Goal: Transaction & Acquisition: Purchase product/service

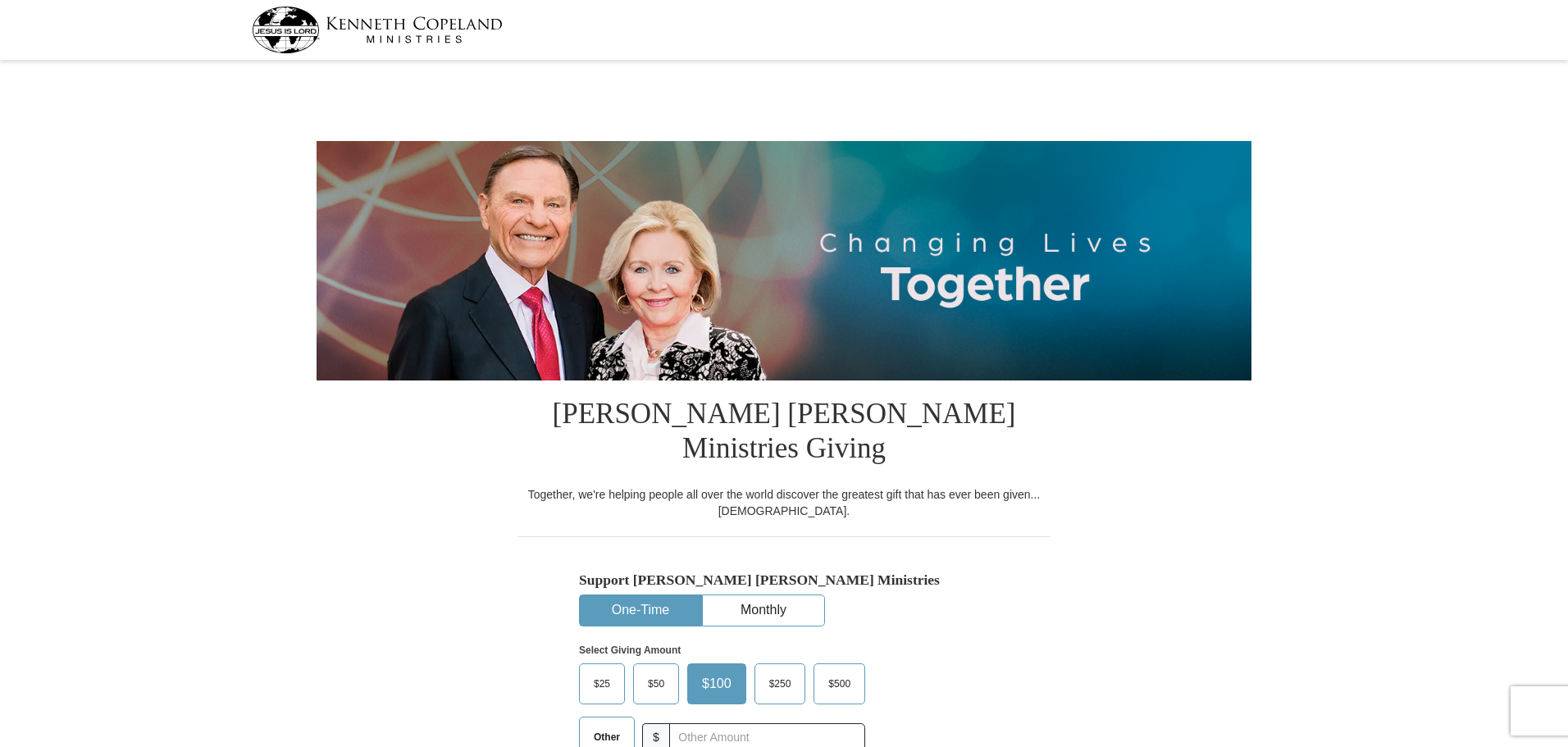
select select "AR"
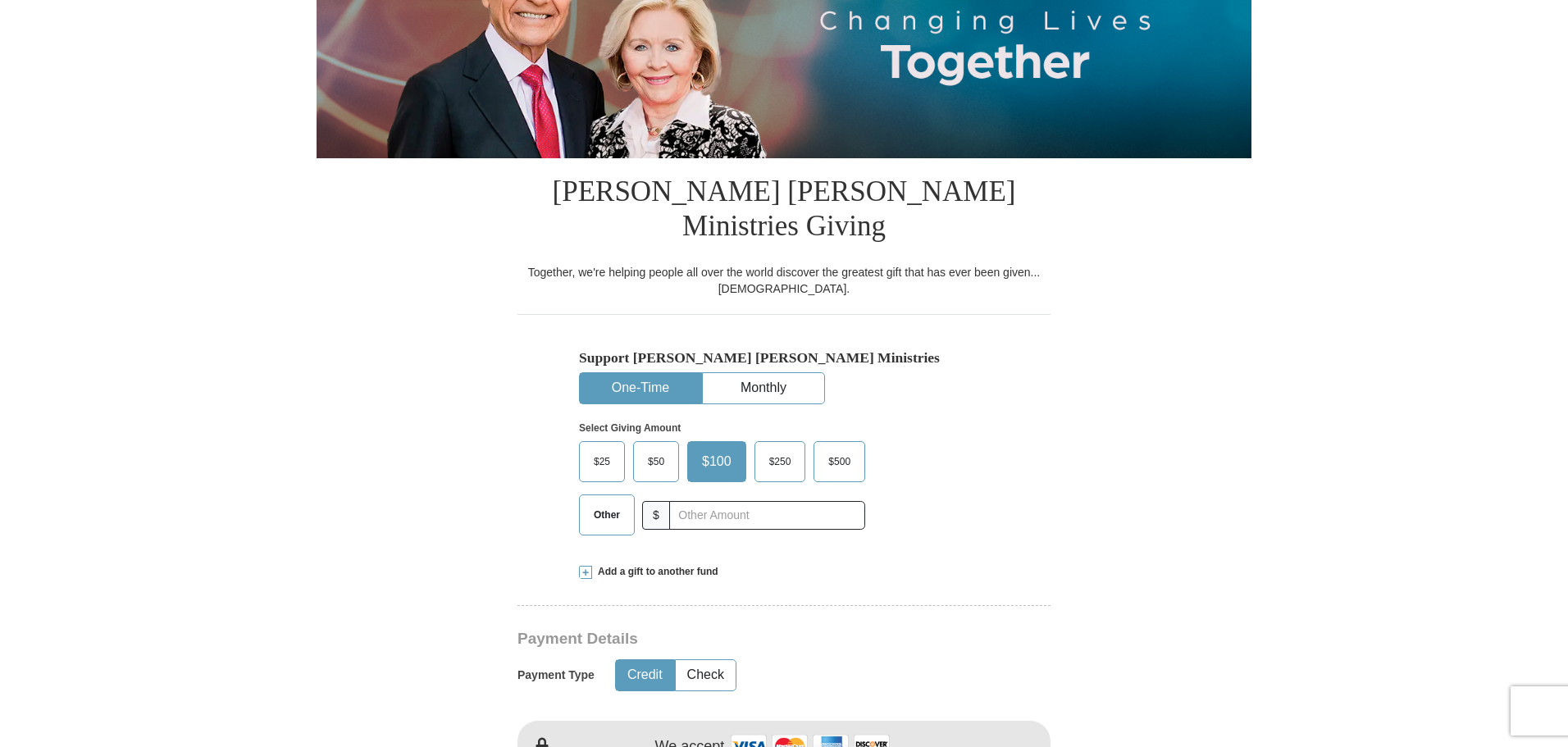
scroll to position [246, 0]
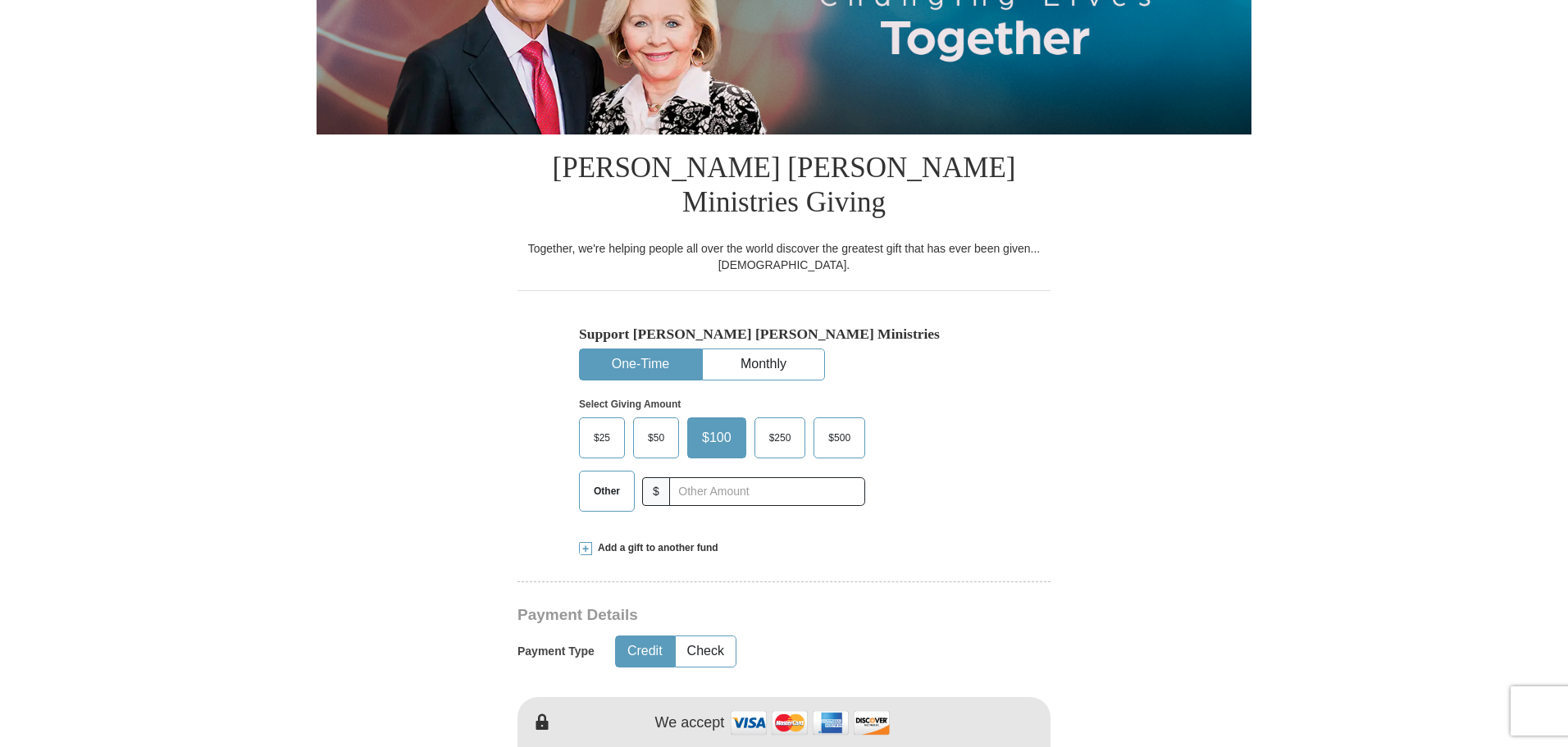
click at [595, 478] on span "Other" at bounding box center [607, 490] width 43 height 25
click at [0, 0] on input "Other" at bounding box center [0, 0] width 0 height 0
type input "395.00"
click at [1119, 391] on form "Kenneth Copeland Ministries Giving Together, we're helping people all over the …" at bounding box center [784, 733] width 935 height 1825
click at [706, 636] on button "Check" at bounding box center [706, 651] width 60 height 31
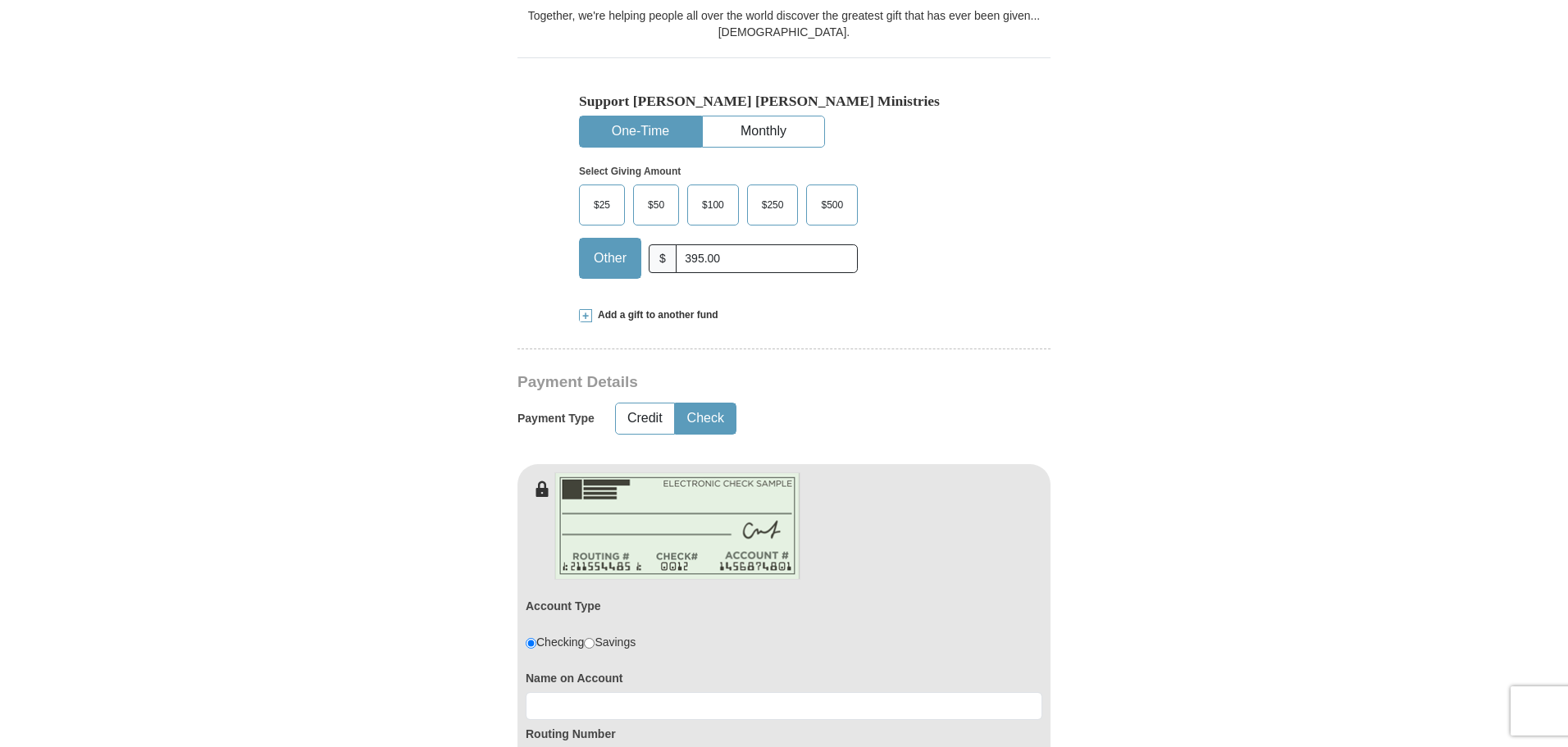
scroll to position [574, 0]
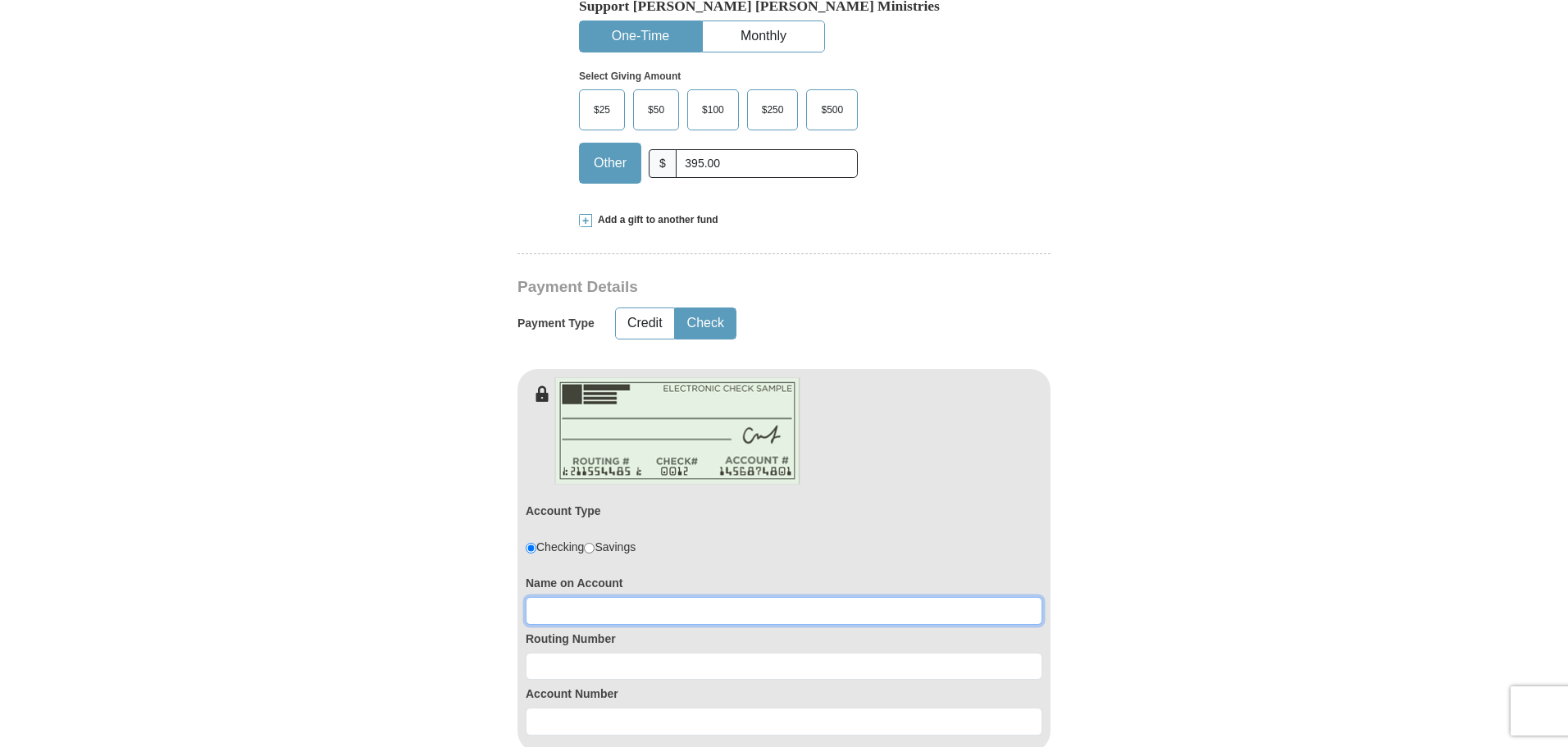
click at [632, 597] on input at bounding box center [784, 611] width 517 height 28
type input "Gary or Andrea Muth"
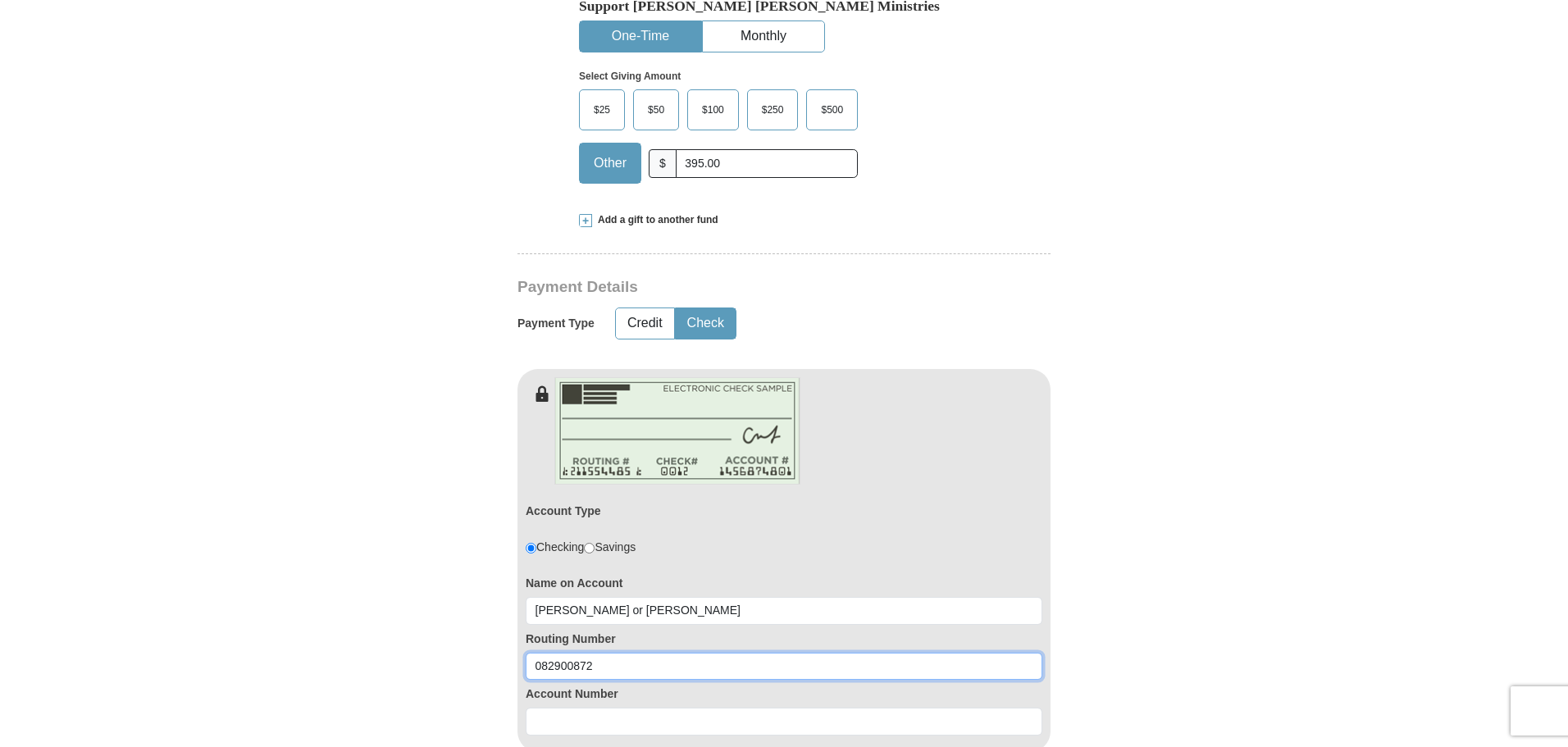
type input "082900872"
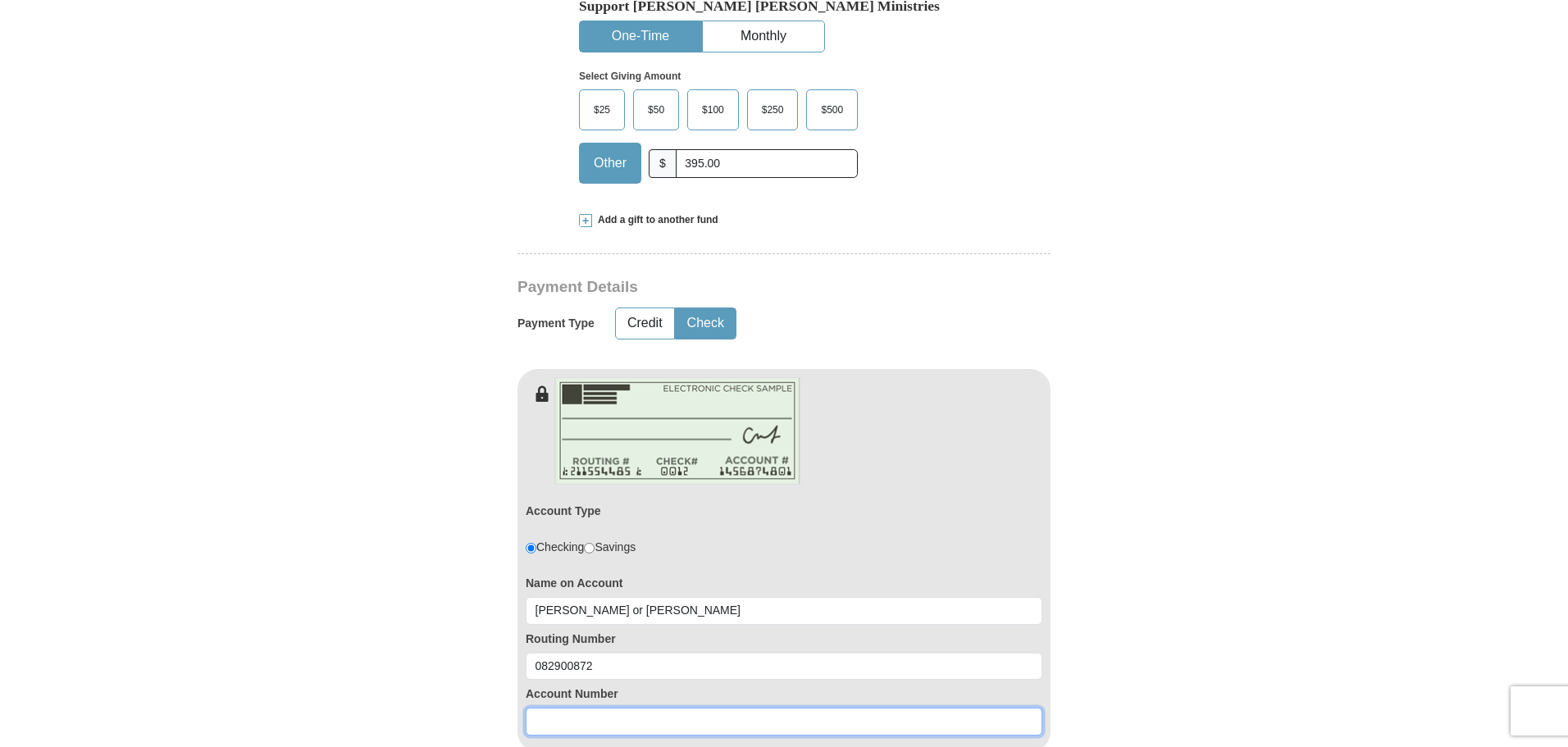
click at [596, 708] on input at bounding box center [784, 721] width 517 height 28
type input "80579823"
click at [423, 422] on form "Kenneth Copeland Ministries Giving Together, we're helping people all over the …" at bounding box center [784, 506] width 935 height 2028
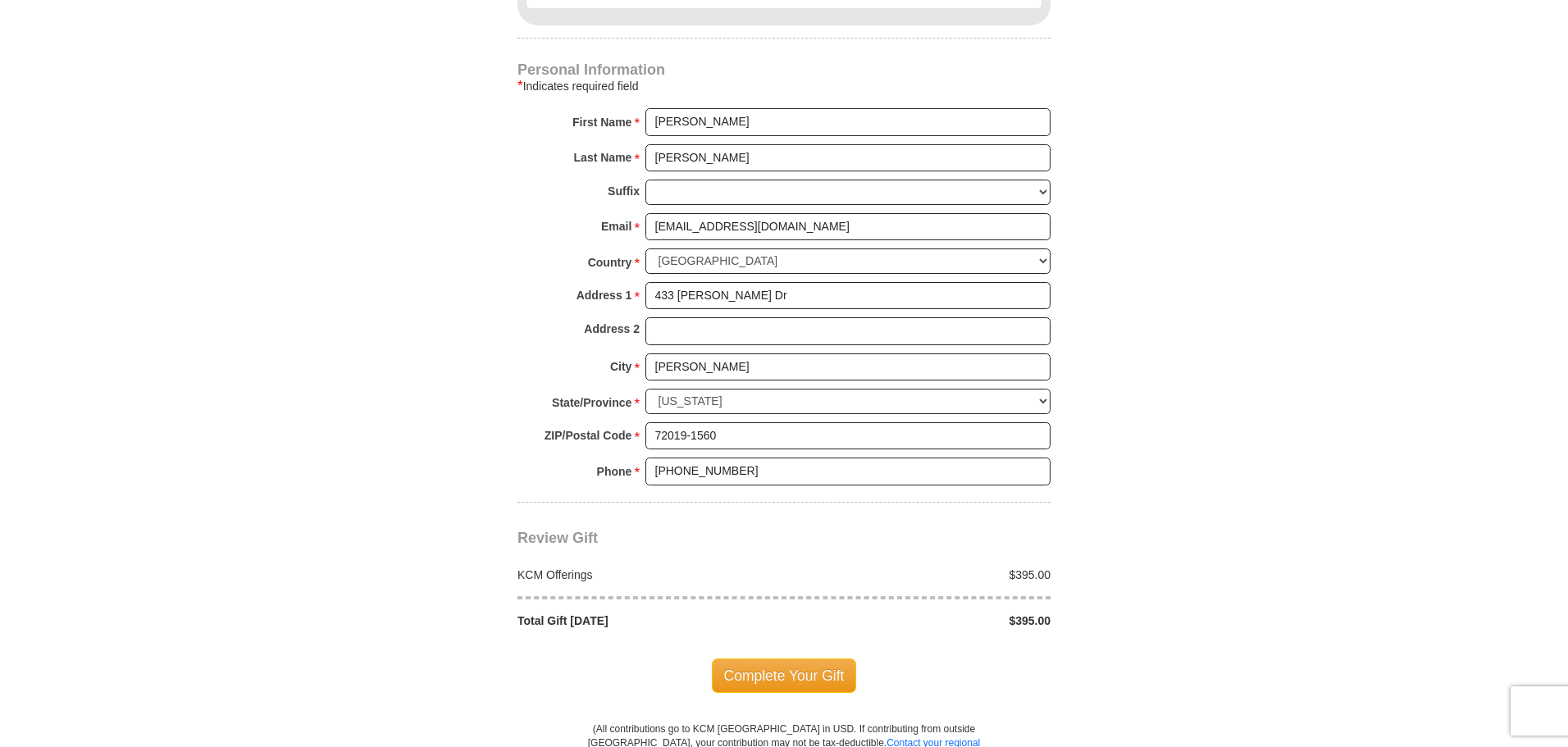
scroll to position [1475, 0]
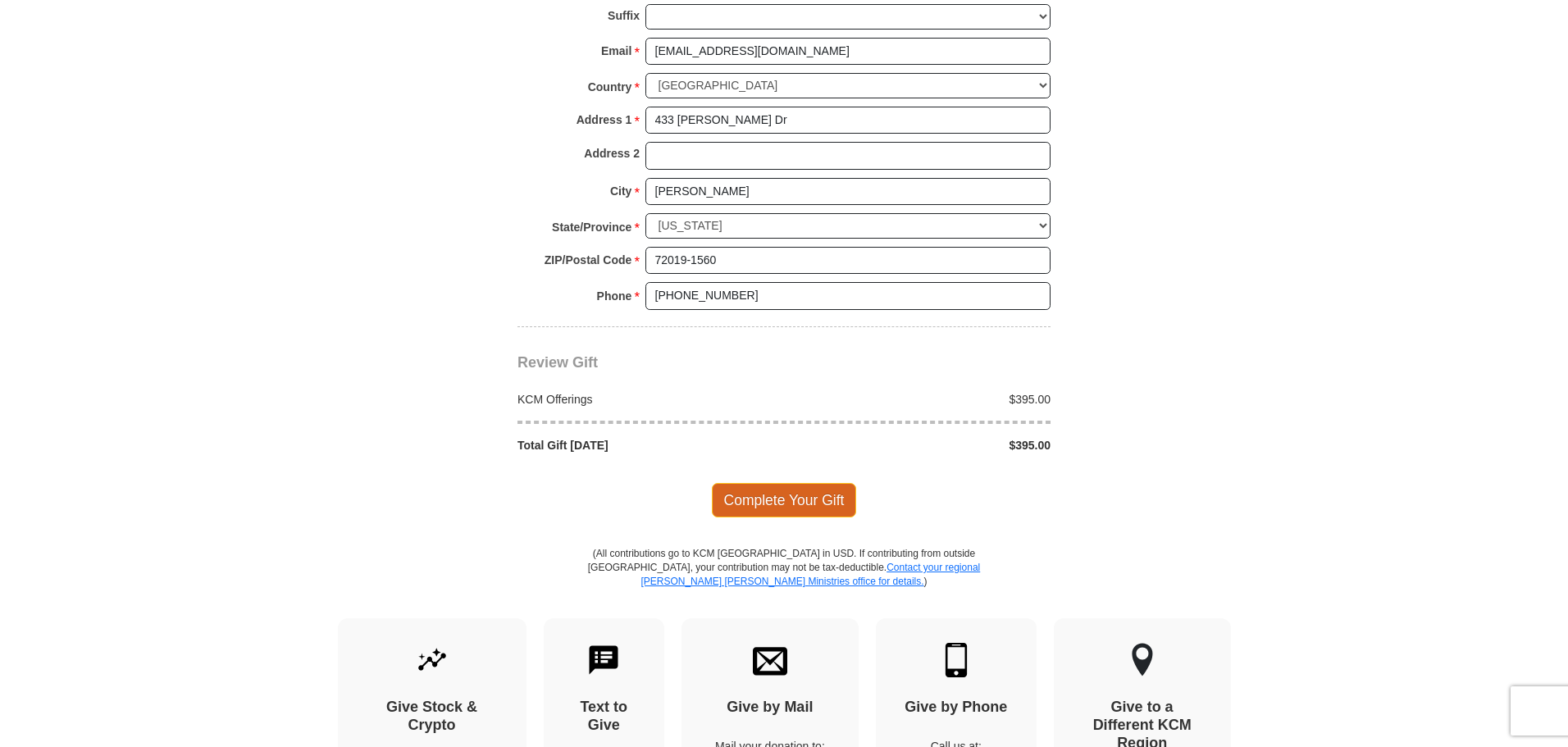
click at [787, 483] on span "Complete Your Gift" at bounding box center [784, 500] width 145 height 34
